Goal: Transaction & Acquisition: Purchase product/service

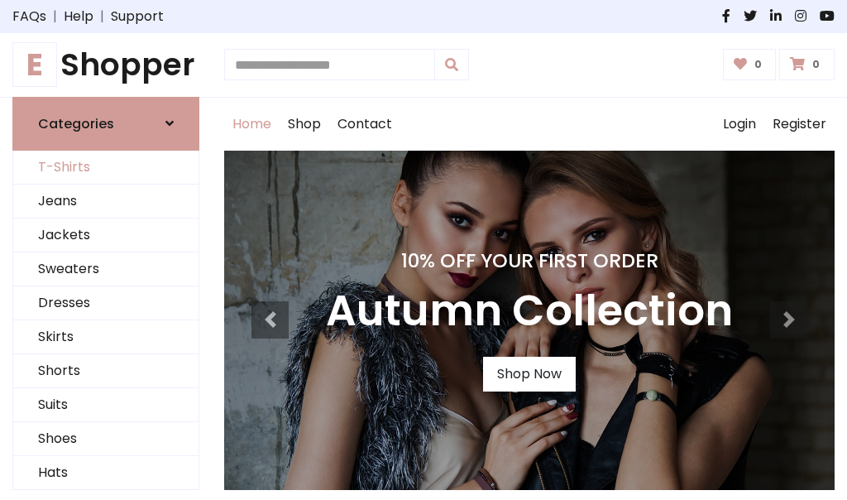
click at [106, 167] on link "T-Shirts" at bounding box center [105, 168] width 185 height 34
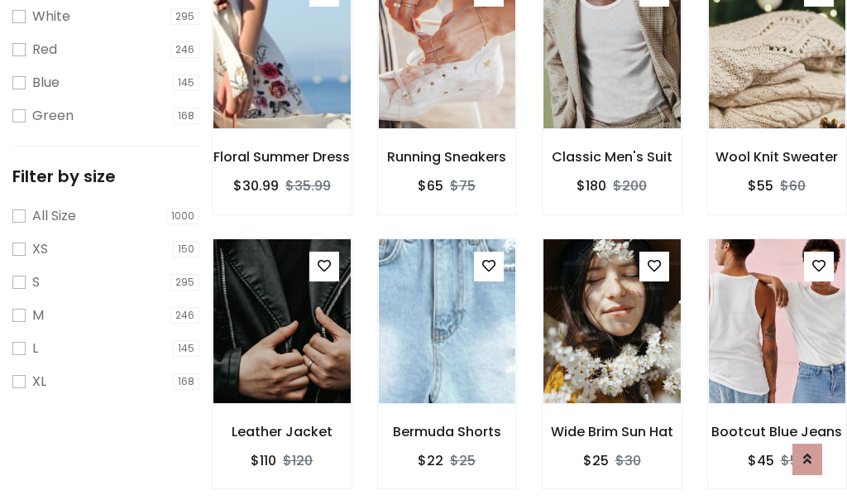
scroll to position [30, 0]
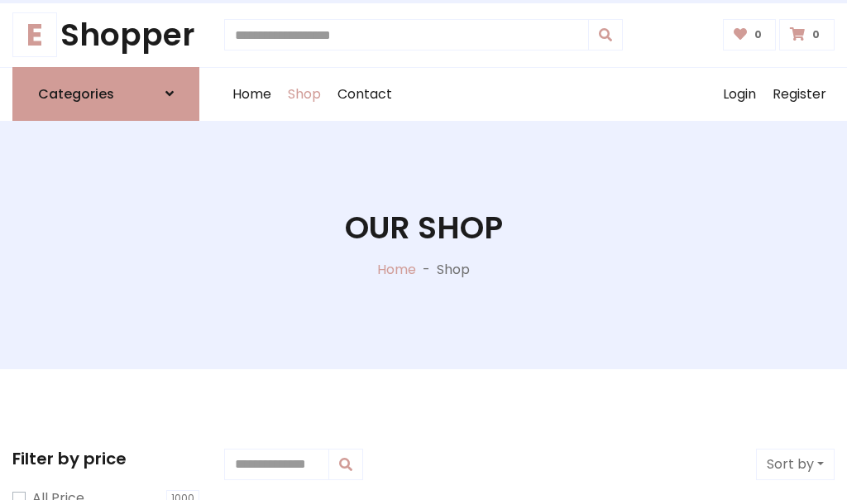
click at [424, 244] on h1 "Our Shop" at bounding box center [424, 227] width 158 height 37
click at [529, 93] on div "Home Shop Contact Log out Login Register" at bounding box center [529, 94] width 611 height 53
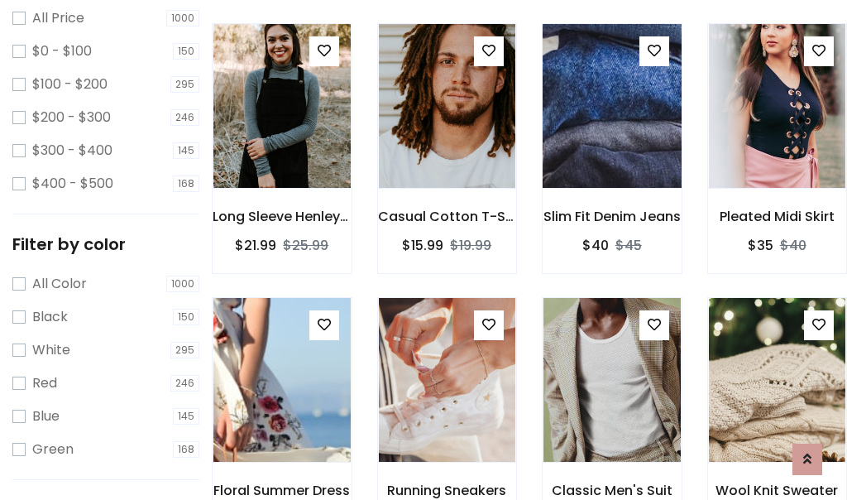
click at [611, 136] on img at bounding box center [611, 105] width 165 height 397
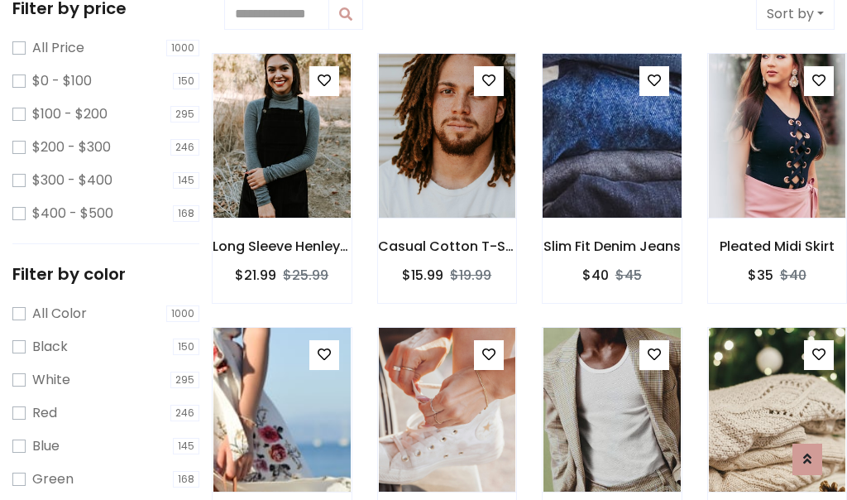
scroll to position [30, 0]
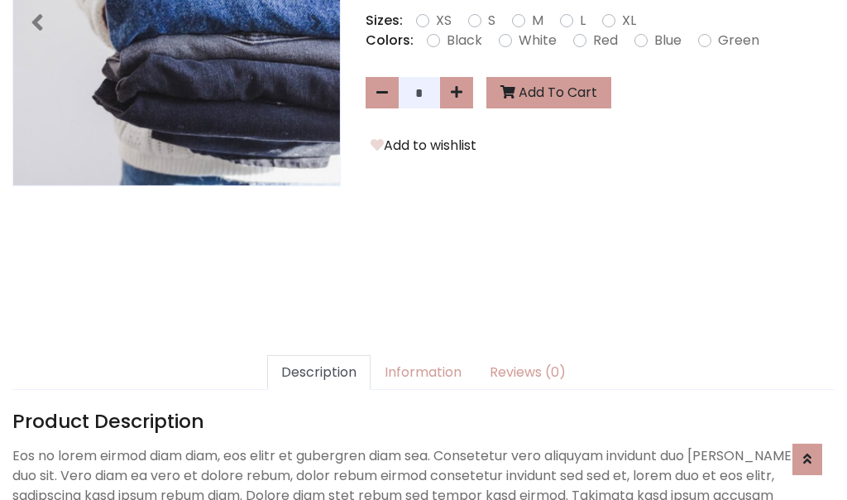
scroll to position [405, 0]
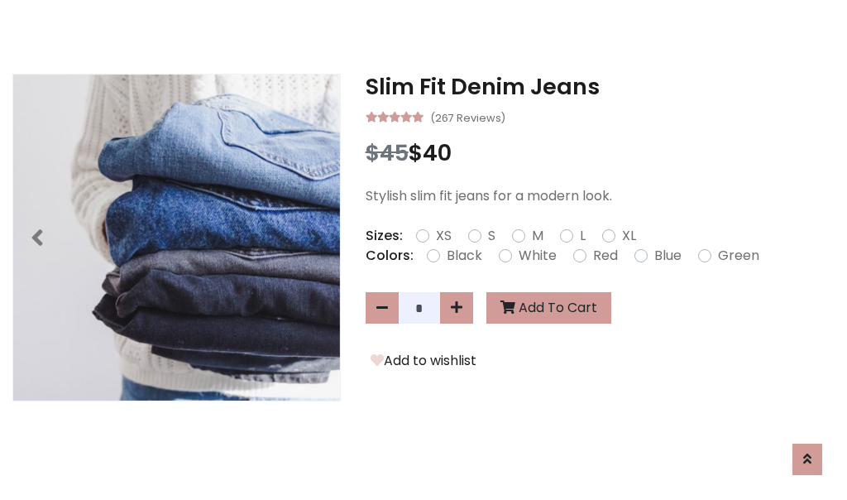
click at [600, 86] on h3 "Slim Fit Denim Jeans" at bounding box center [600, 87] width 469 height 26
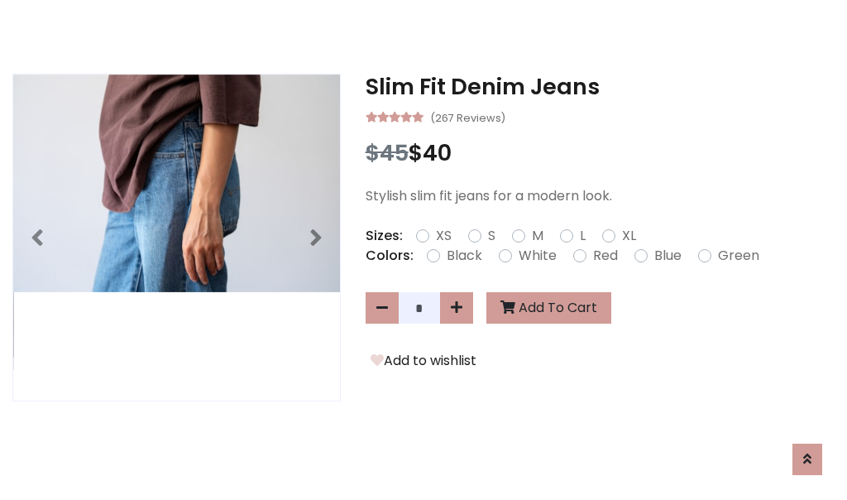
click at [600, 86] on h3 "Slim Fit Denim Jeans" at bounding box center [600, 87] width 469 height 26
